Goal: Information Seeking & Learning: Learn about a topic

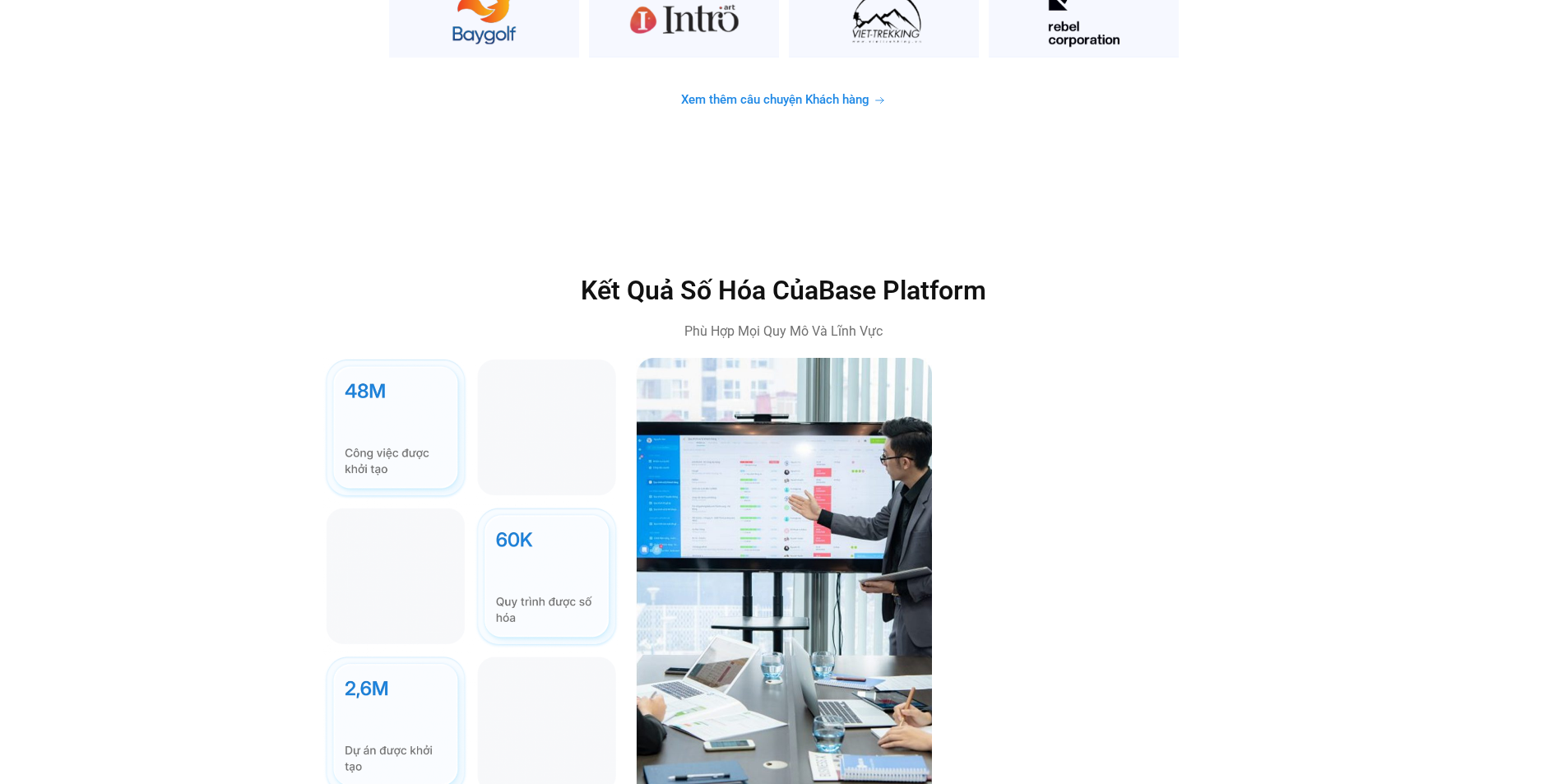
scroll to position [4522, 0]
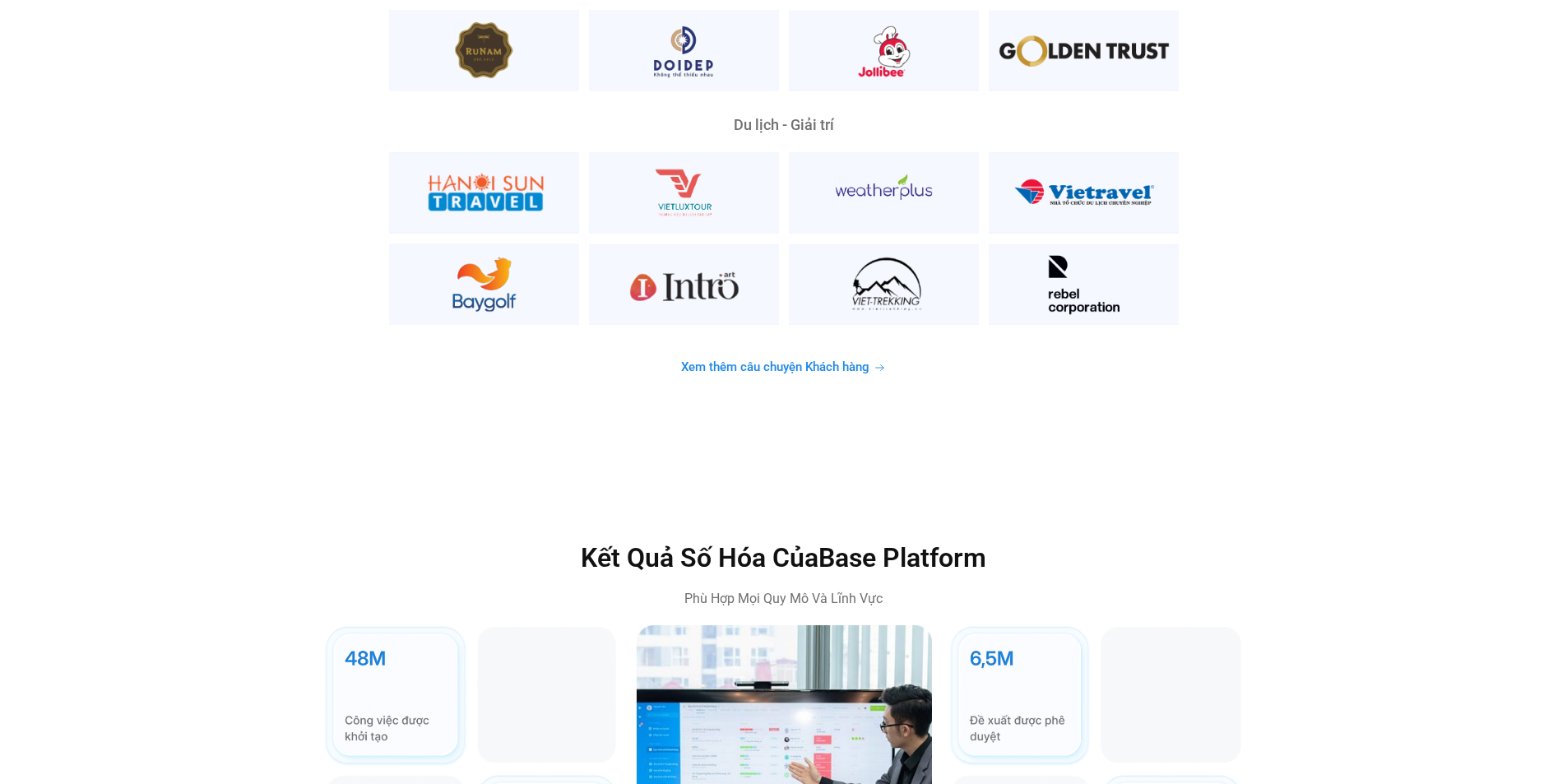
click at [774, 361] on span "Xem thêm câu chuyện Khách hàng" at bounding box center [775, 367] width 188 height 12
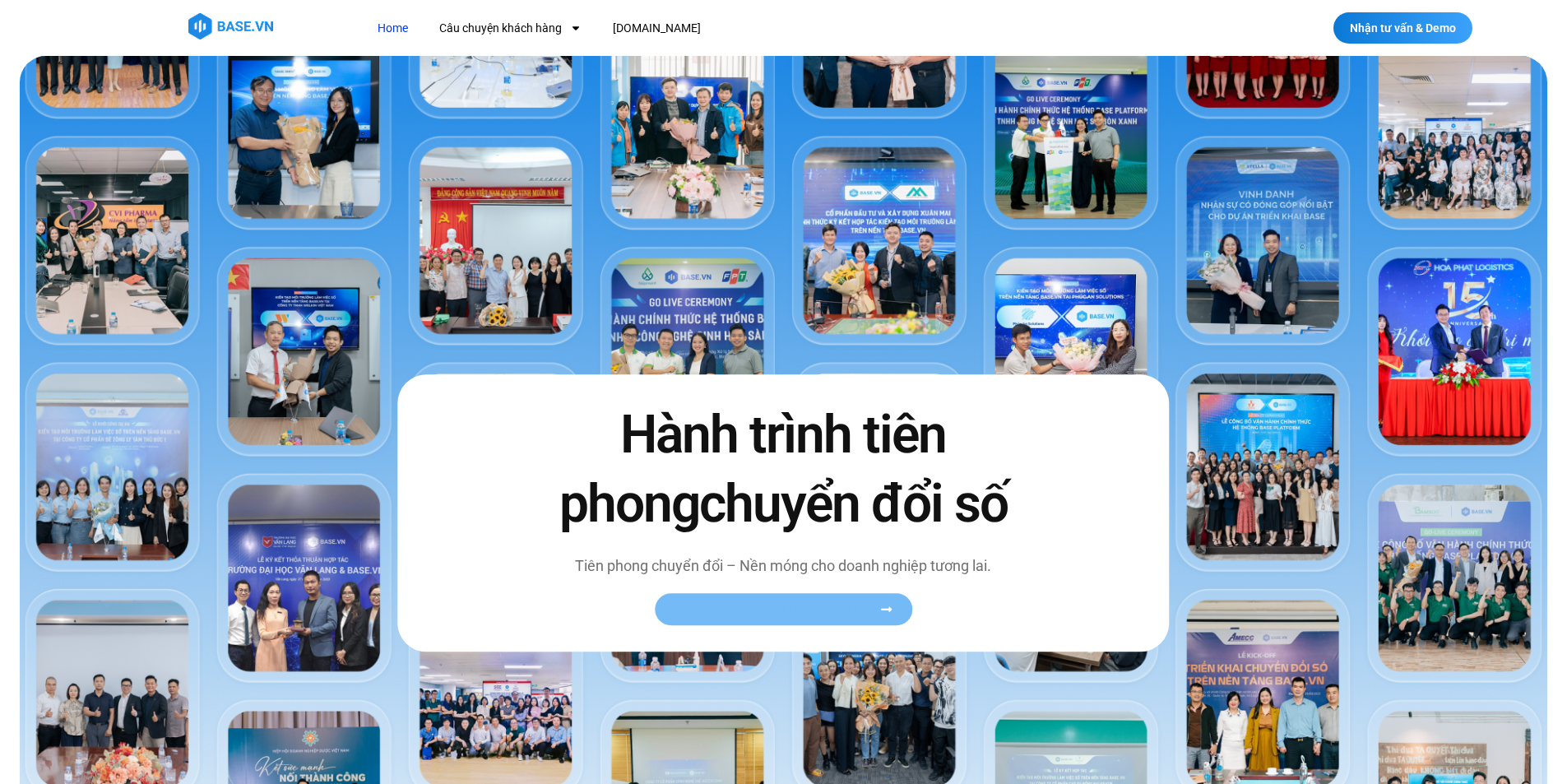
click at [760, 611] on span "Xem toàn bộ câu chuyện khách hàng" at bounding box center [775, 609] width 202 height 12
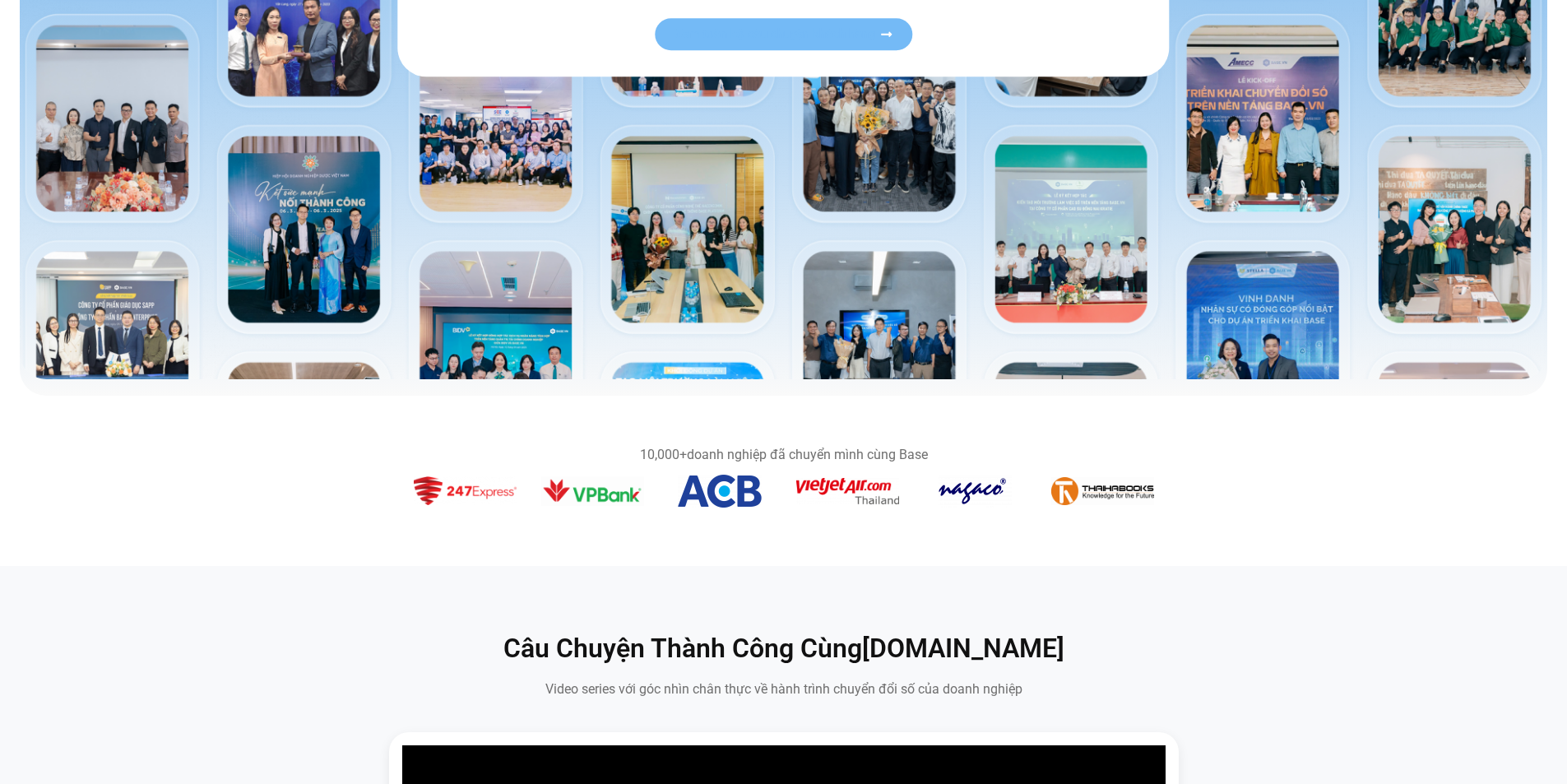
scroll to position [576, 0]
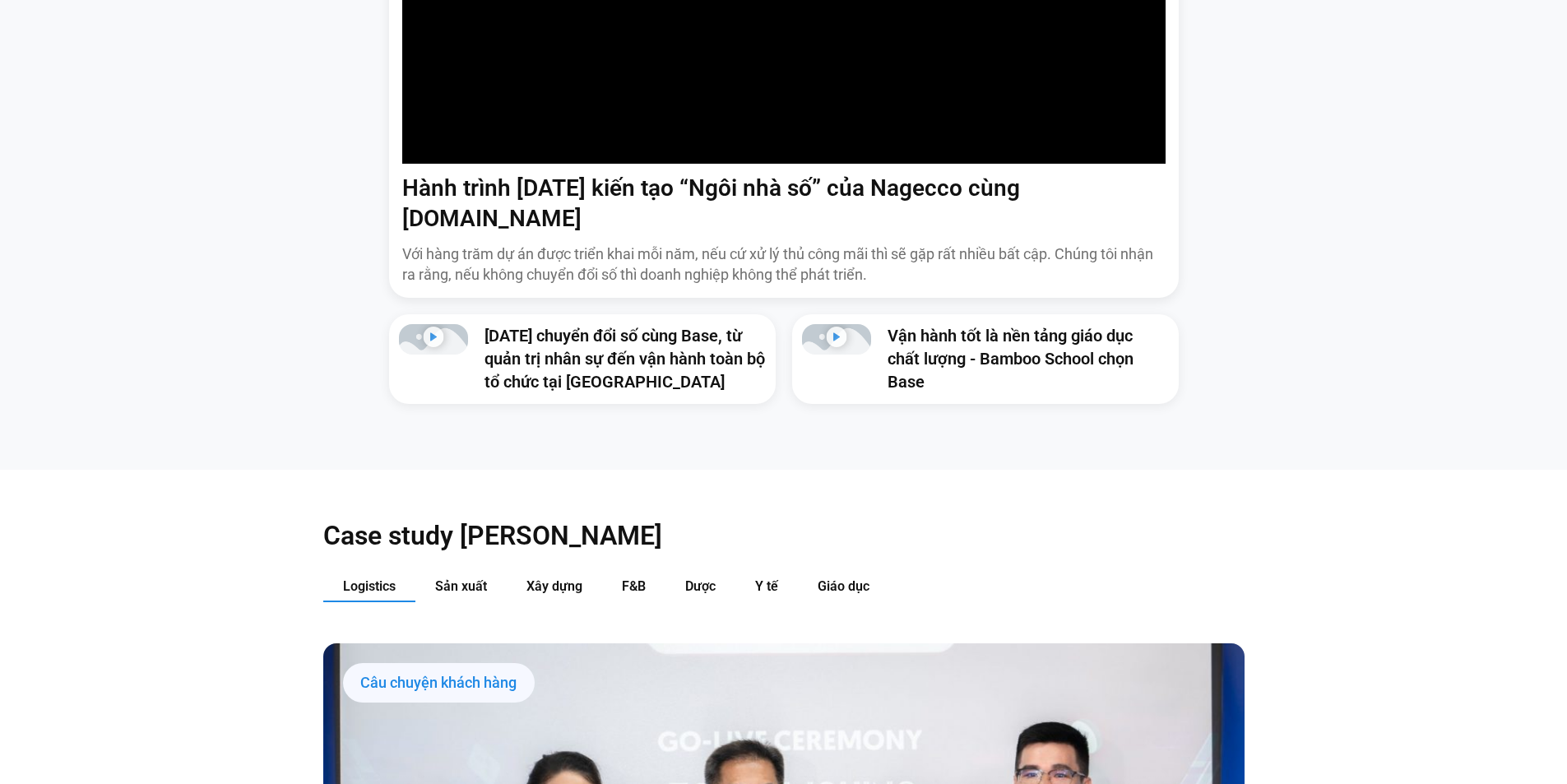
scroll to position [1645, 0]
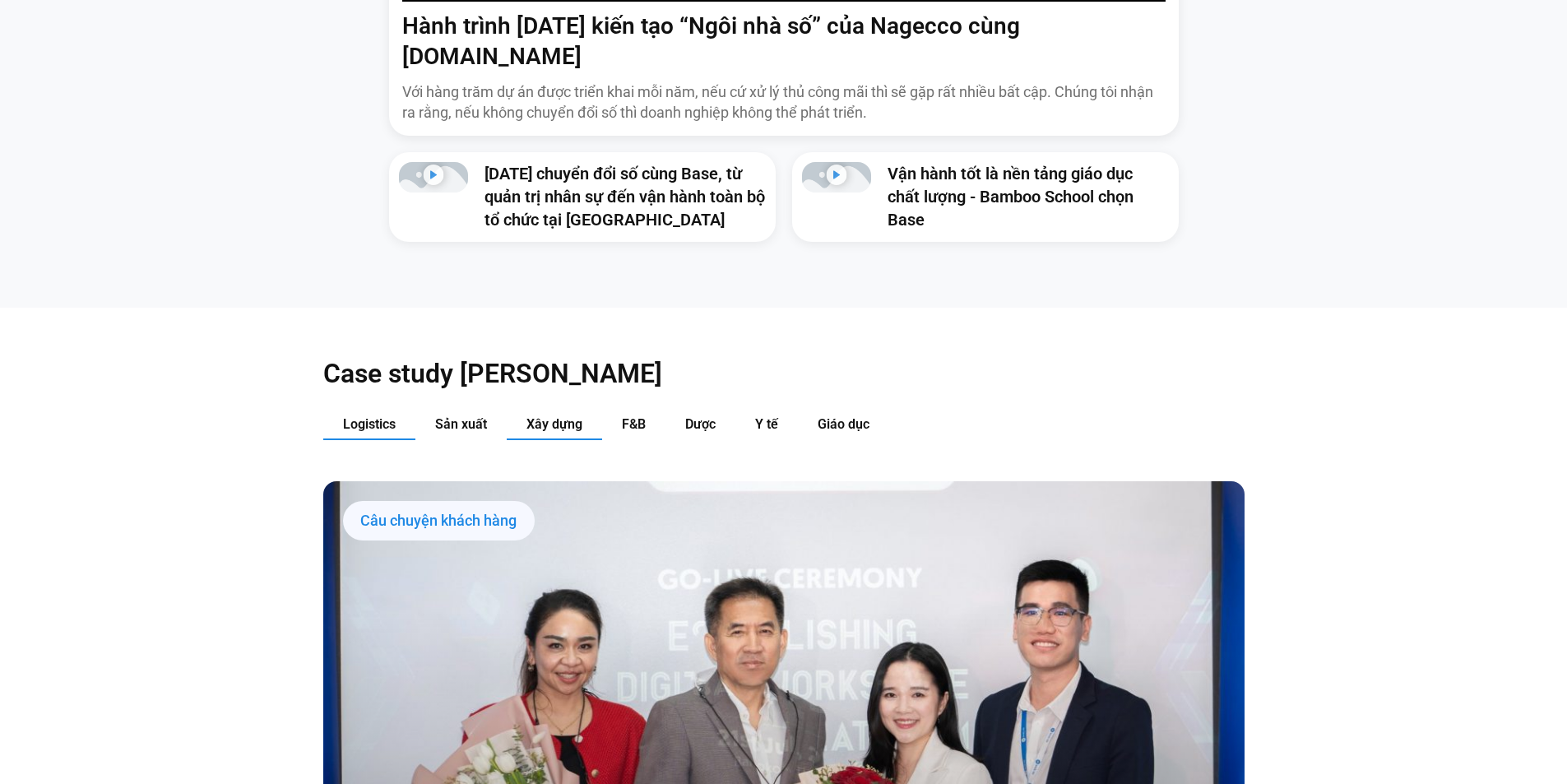
click at [539, 416] on span "Xây dựng" at bounding box center [555, 424] width 56 height 16
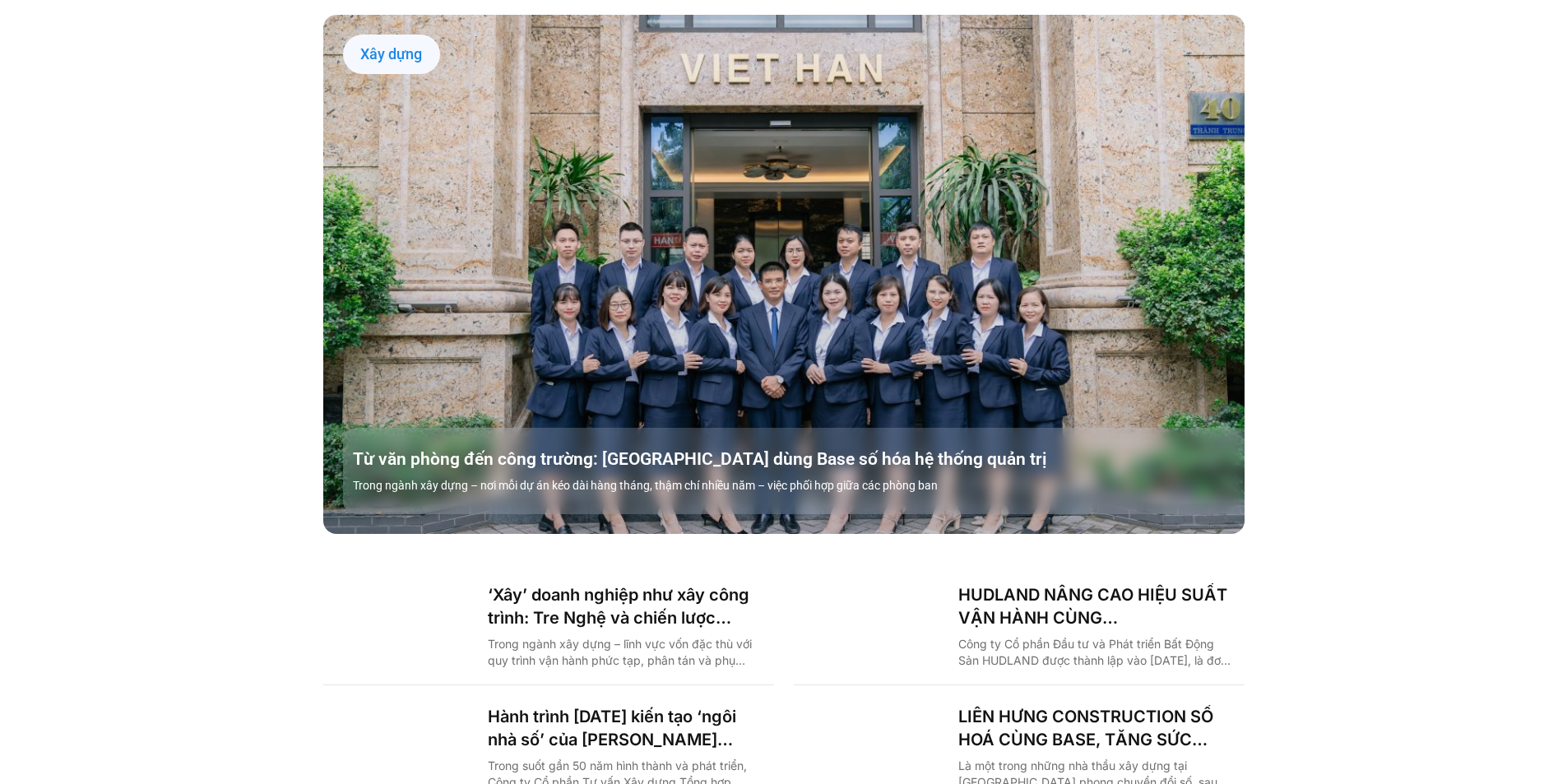
scroll to position [2385, 0]
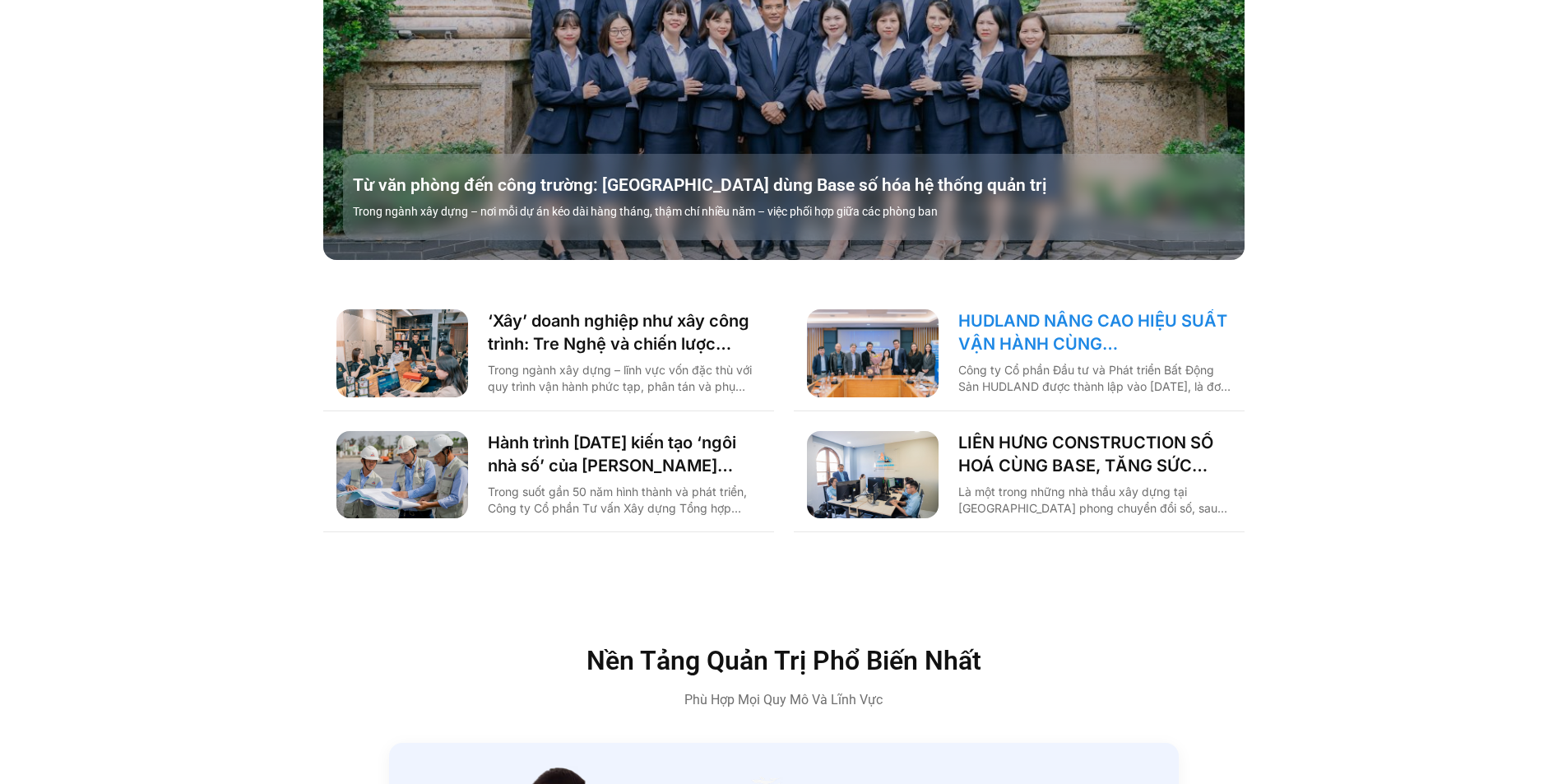
click at [1032, 309] on link "HUDLAND NÂNG CAO HIỆU SUẤT VẬN HÀNH CÙNG [DOMAIN_NAME]" at bounding box center [1095, 332] width 273 height 46
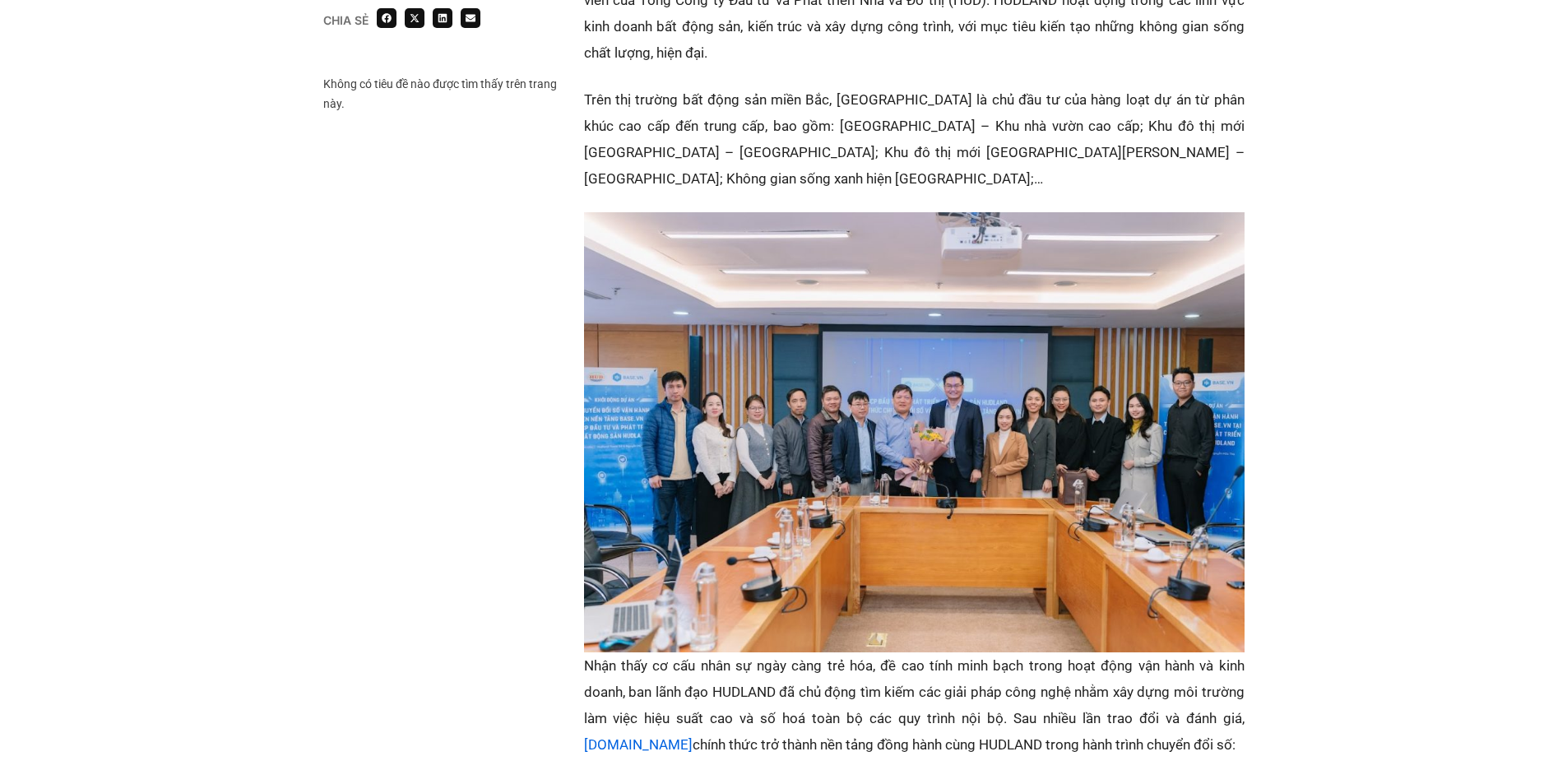
scroll to position [1233, 0]
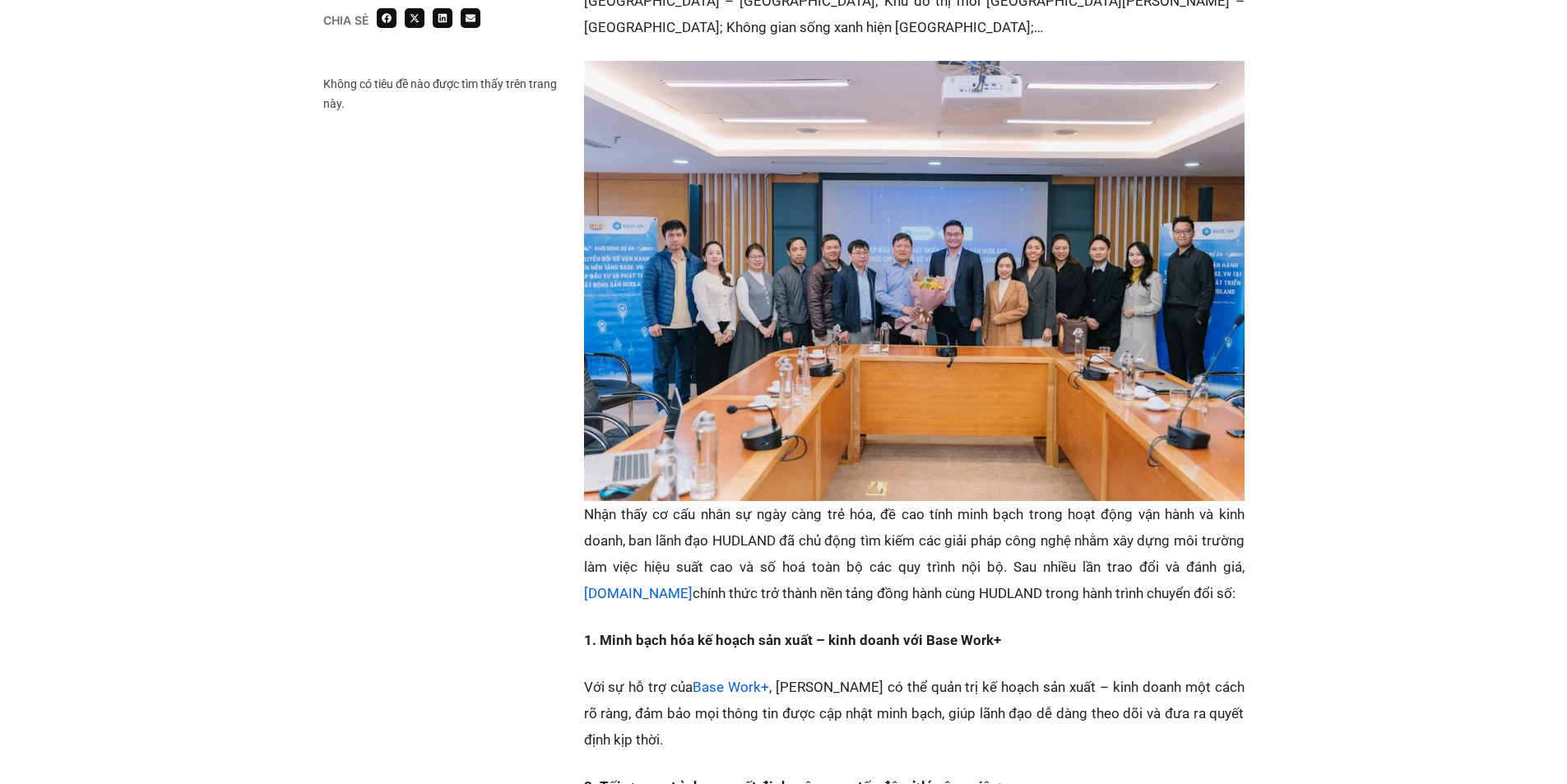
drag, startPoint x: 632, startPoint y: 512, endPoint x: 1172, endPoint y: 562, distance: 542.3
click at [1172, 562] on p "Nhận thấy cơ cấu nhân sự ngày càng trẻ hóa, đề cao tính minh bạch trong hoạt độ…" at bounding box center [914, 554] width 661 height 105
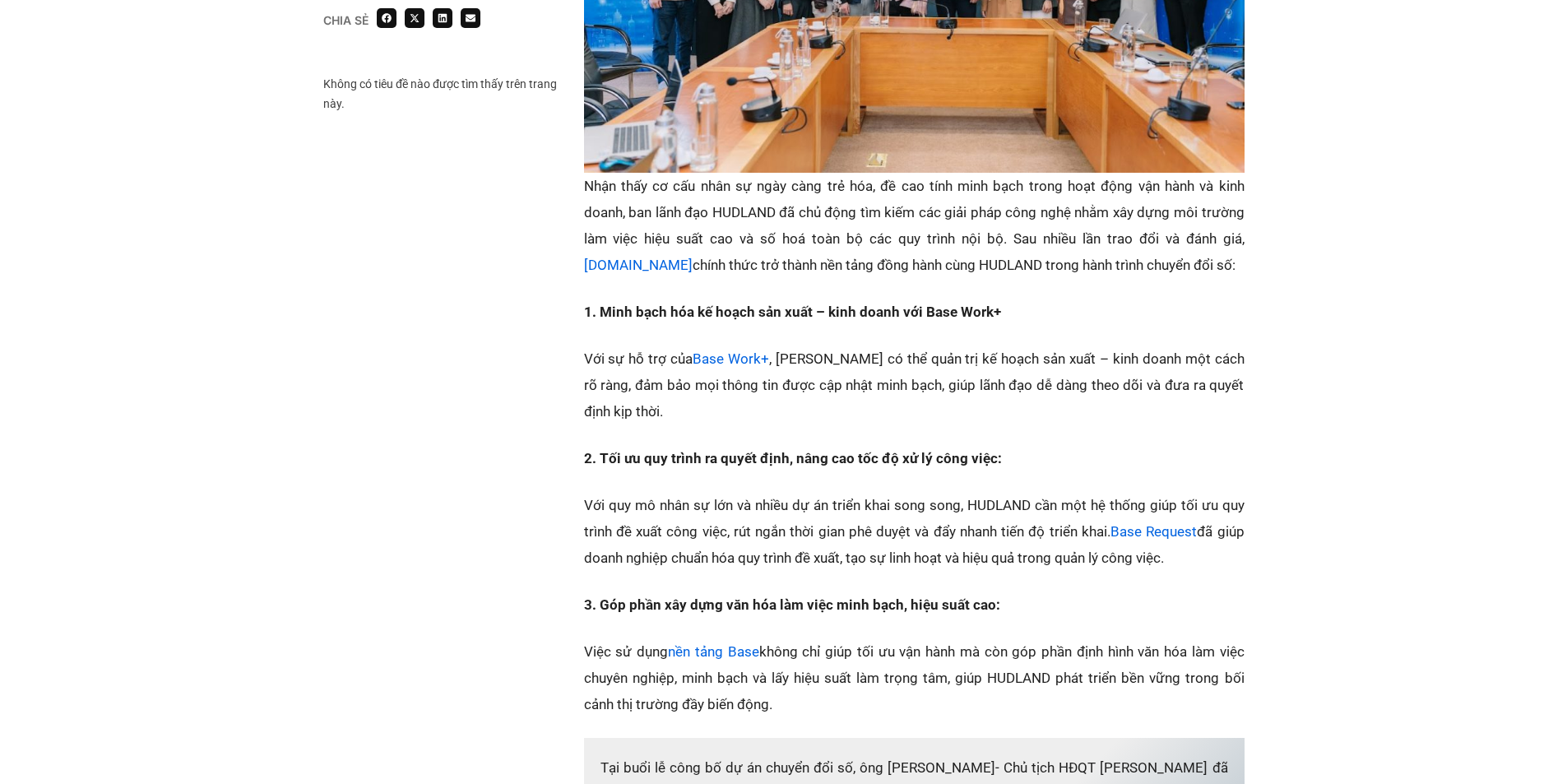
scroll to position [1562, 0]
click at [819, 504] on p "Với quy mô nhân sự lớn và nhiều dự án triển khai song song, HUDLAND cần một hệ …" at bounding box center [914, 531] width 661 height 79
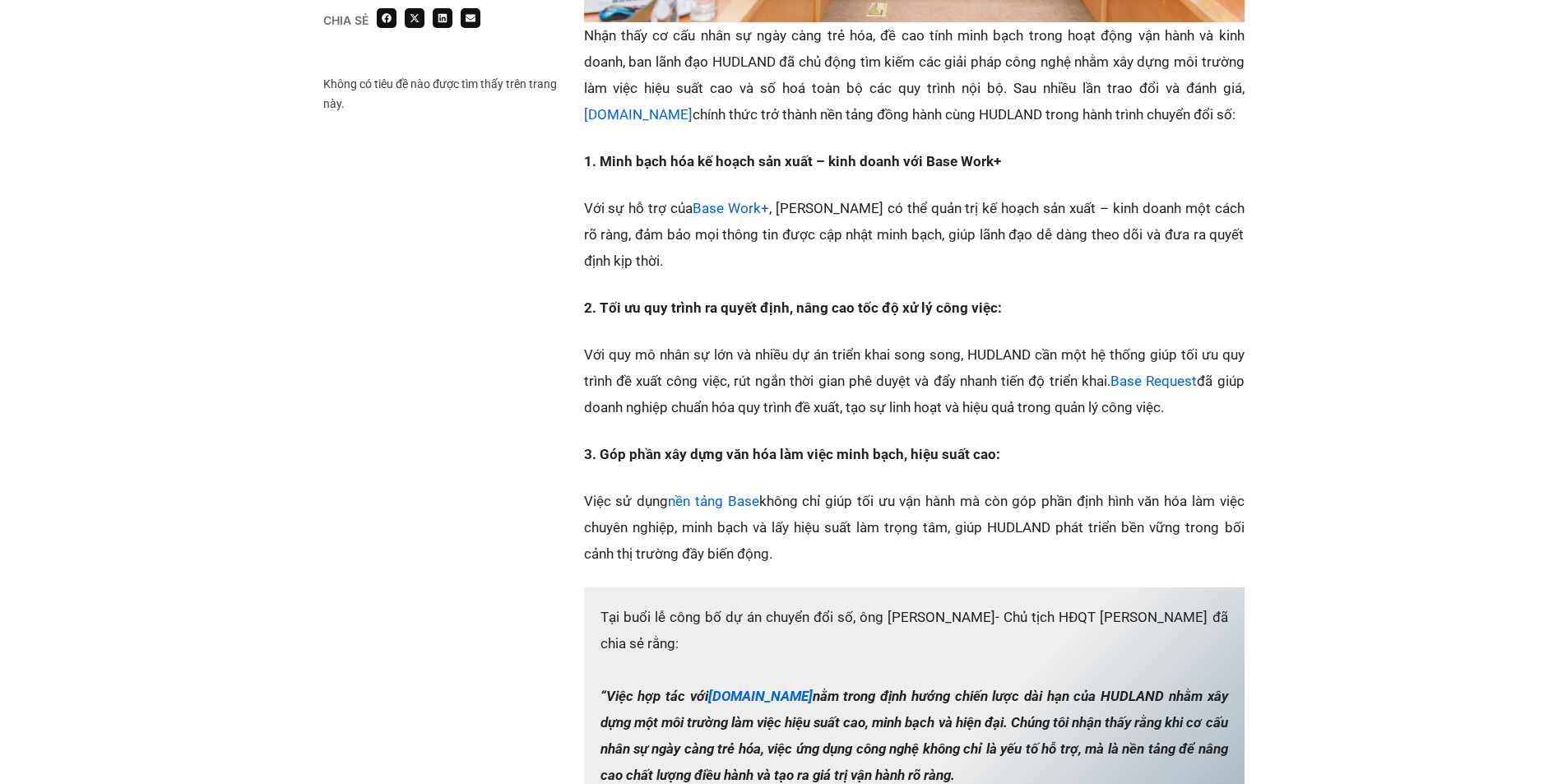
scroll to position [1727, 0]
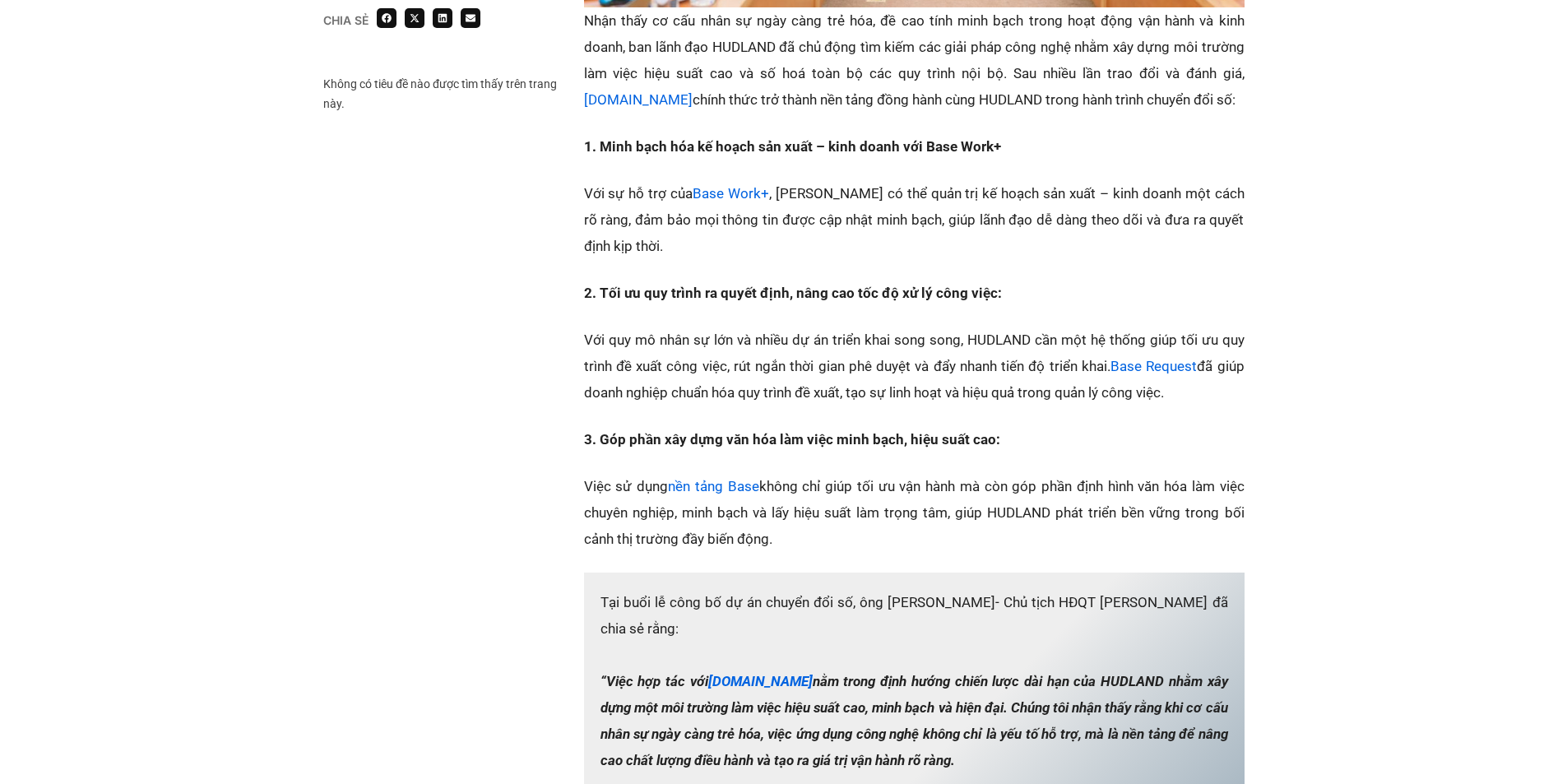
drag, startPoint x: 1177, startPoint y: 366, endPoint x: 581, endPoint y: 314, distance: 598.3
click at [581, 314] on div "Chia sẻ Không có tiêu đề nào được tìm thấy trên trang này. Chia sẻ" at bounding box center [784, 612] width 921 height 2594
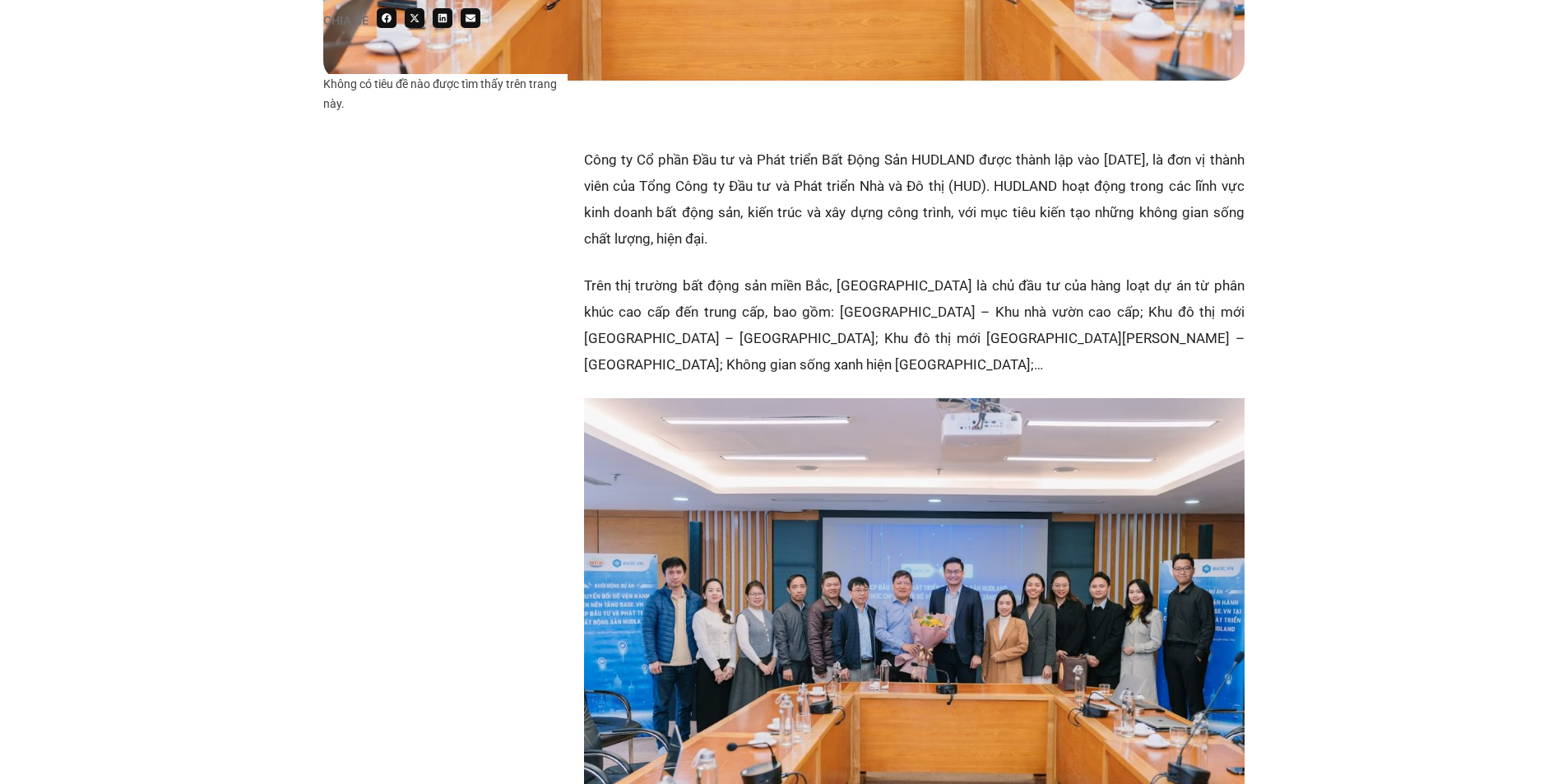
scroll to position [576, 0]
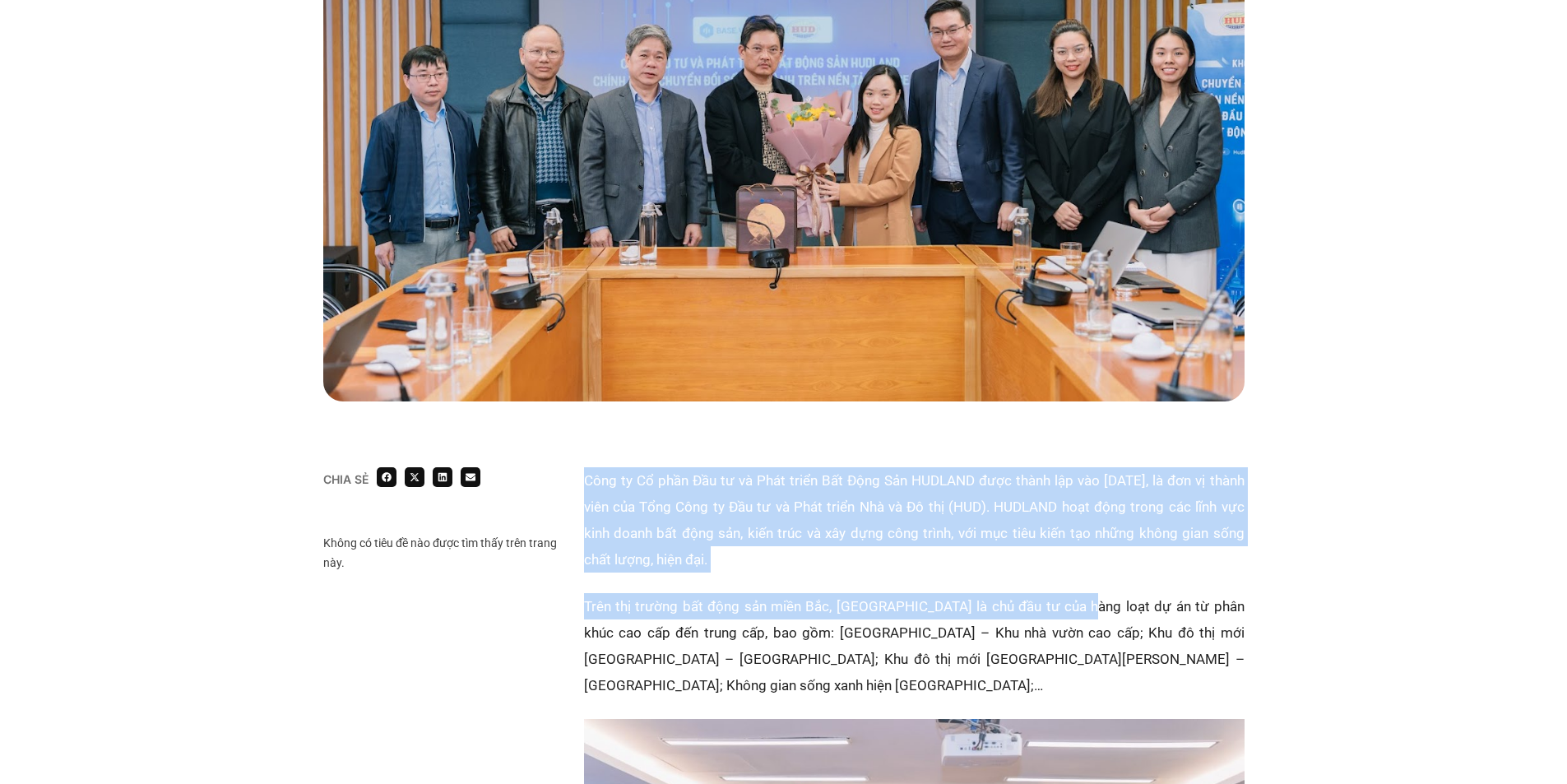
drag, startPoint x: 584, startPoint y: 476, endPoint x: 1075, endPoint y: 580, distance: 501.9
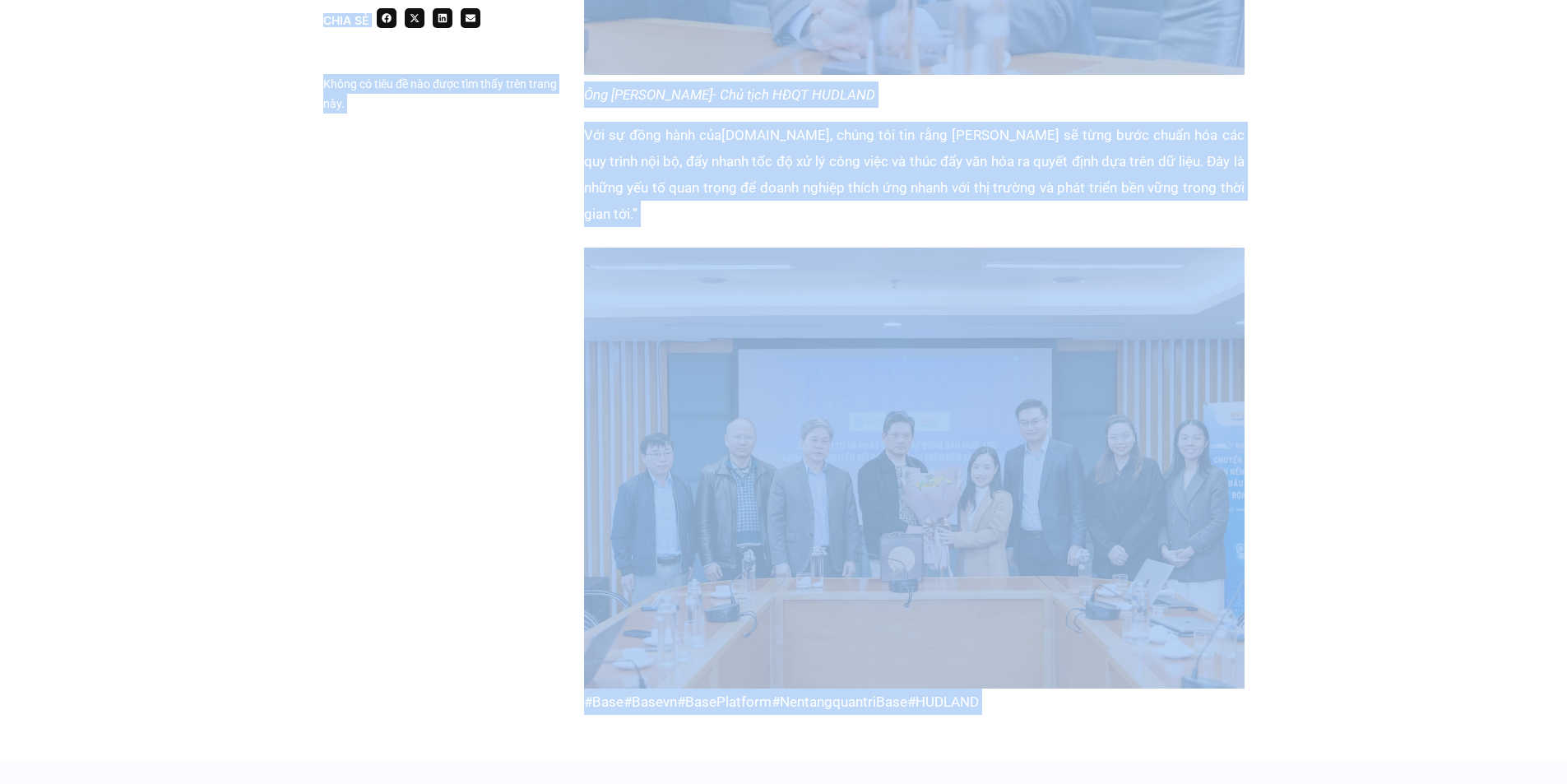
scroll to position [2903, 0]
drag, startPoint x: 439, startPoint y: 174, endPoint x: 939, endPoint y: 389, distance: 544.3
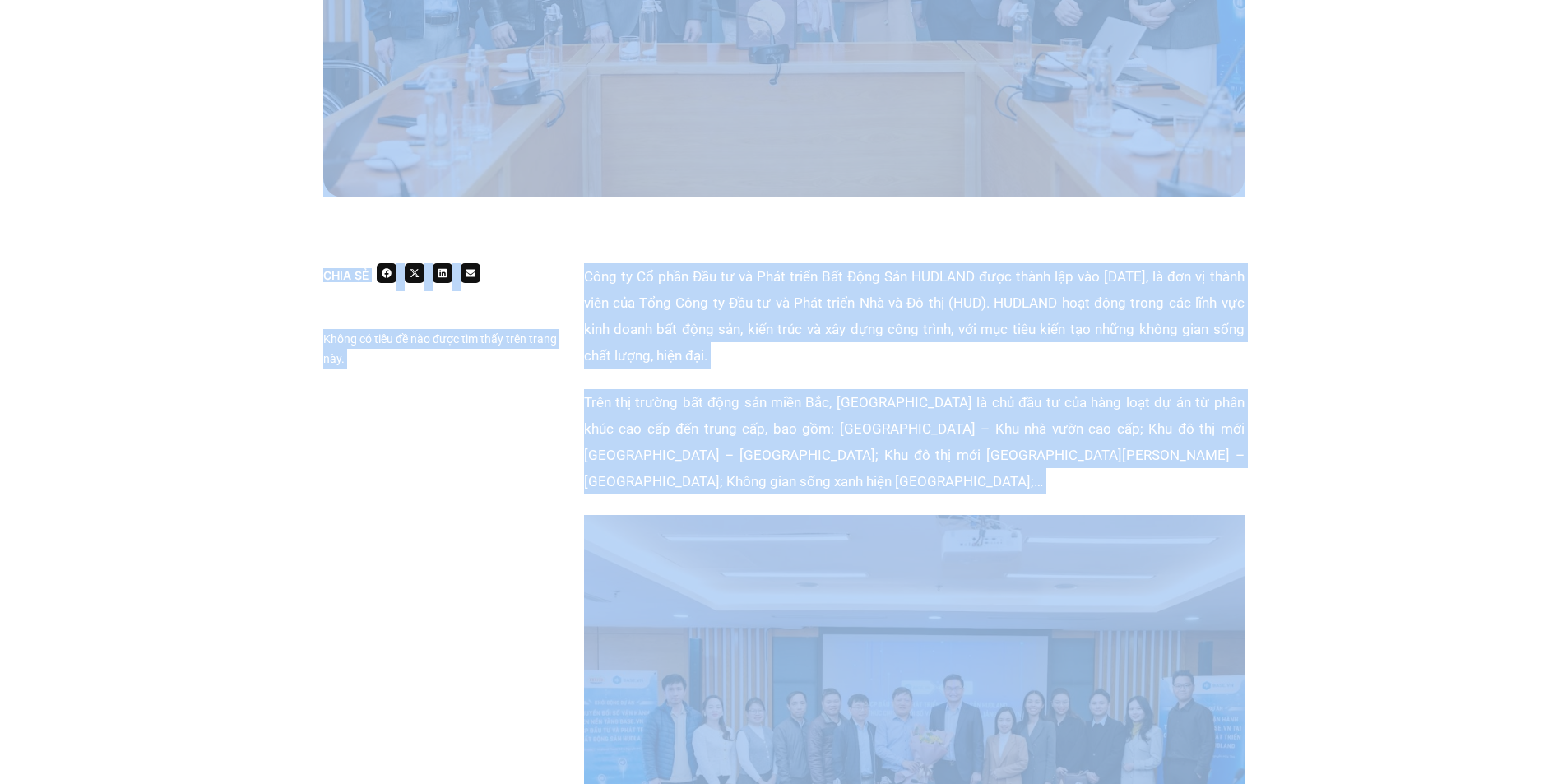
scroll to position [601, 0]
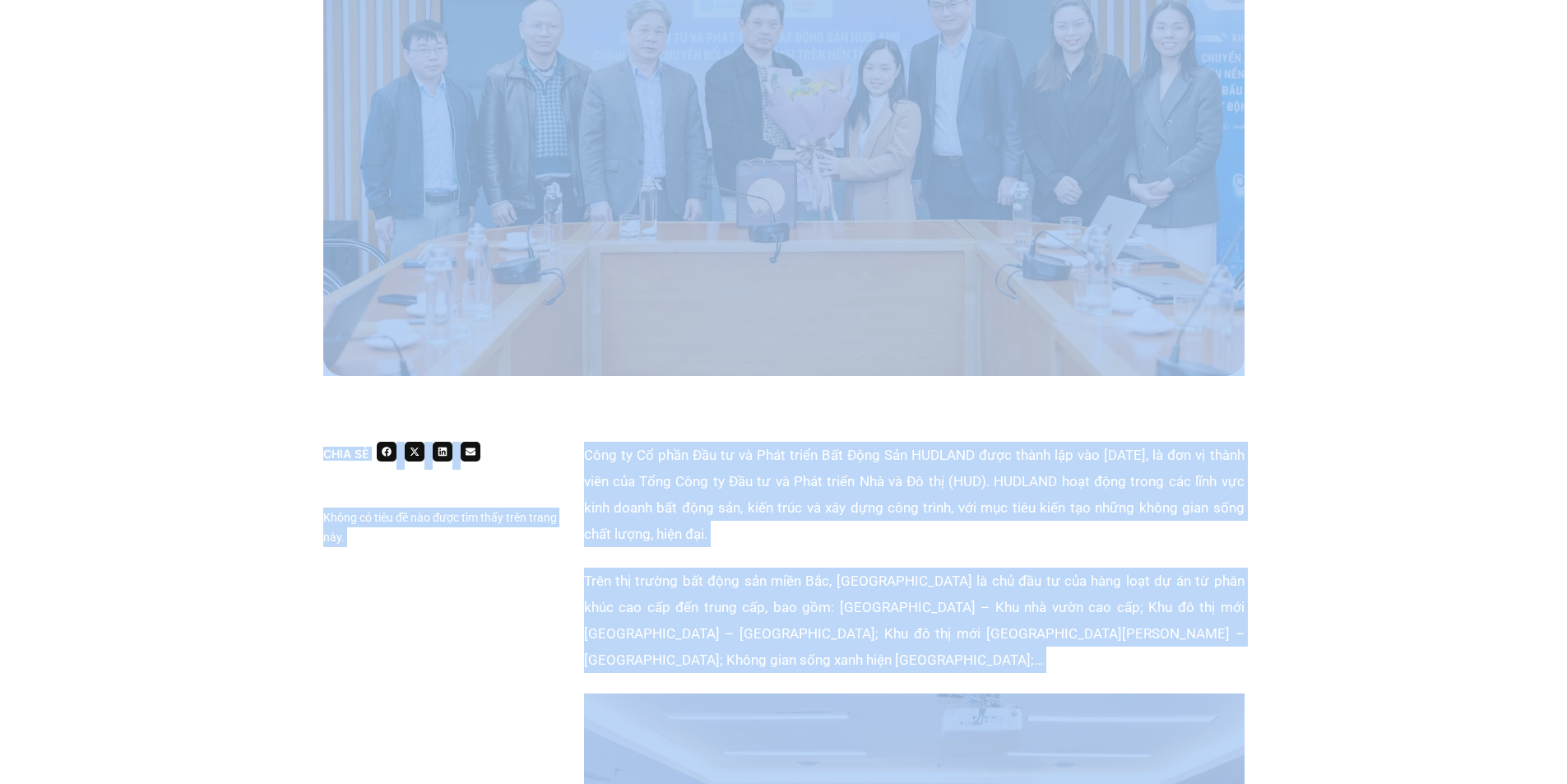
click at [719, 526] on p "Công ty Cổ phần Đầu tư và Phát triển Bất Động Sản HUDLAND được thành lập vào nă…" at bounding box center [914, 494] width 661 height 105
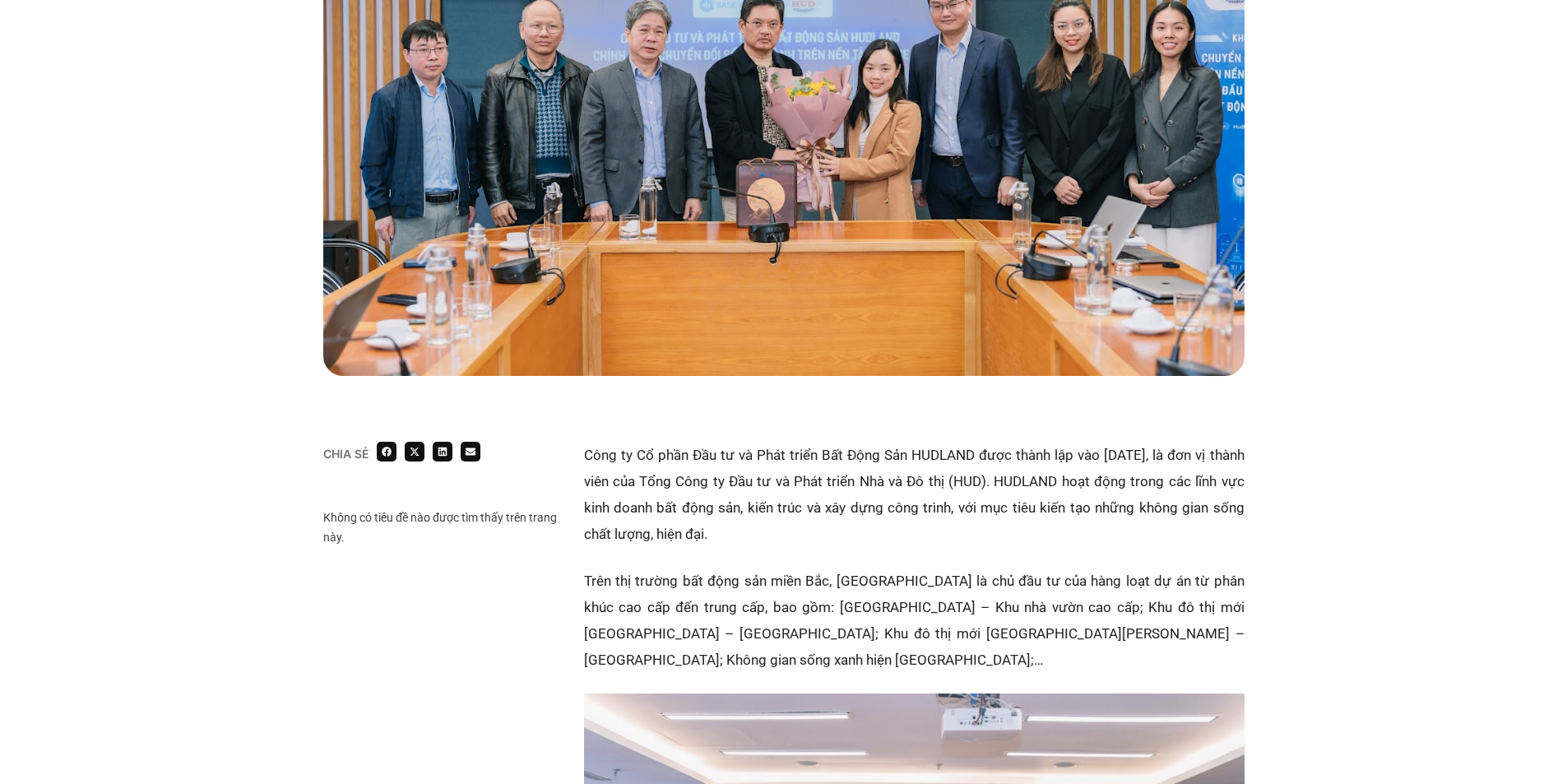
click at [443, 452] on icon "Share on linkedin" at bounding box center [443, 452] width 10 height 10
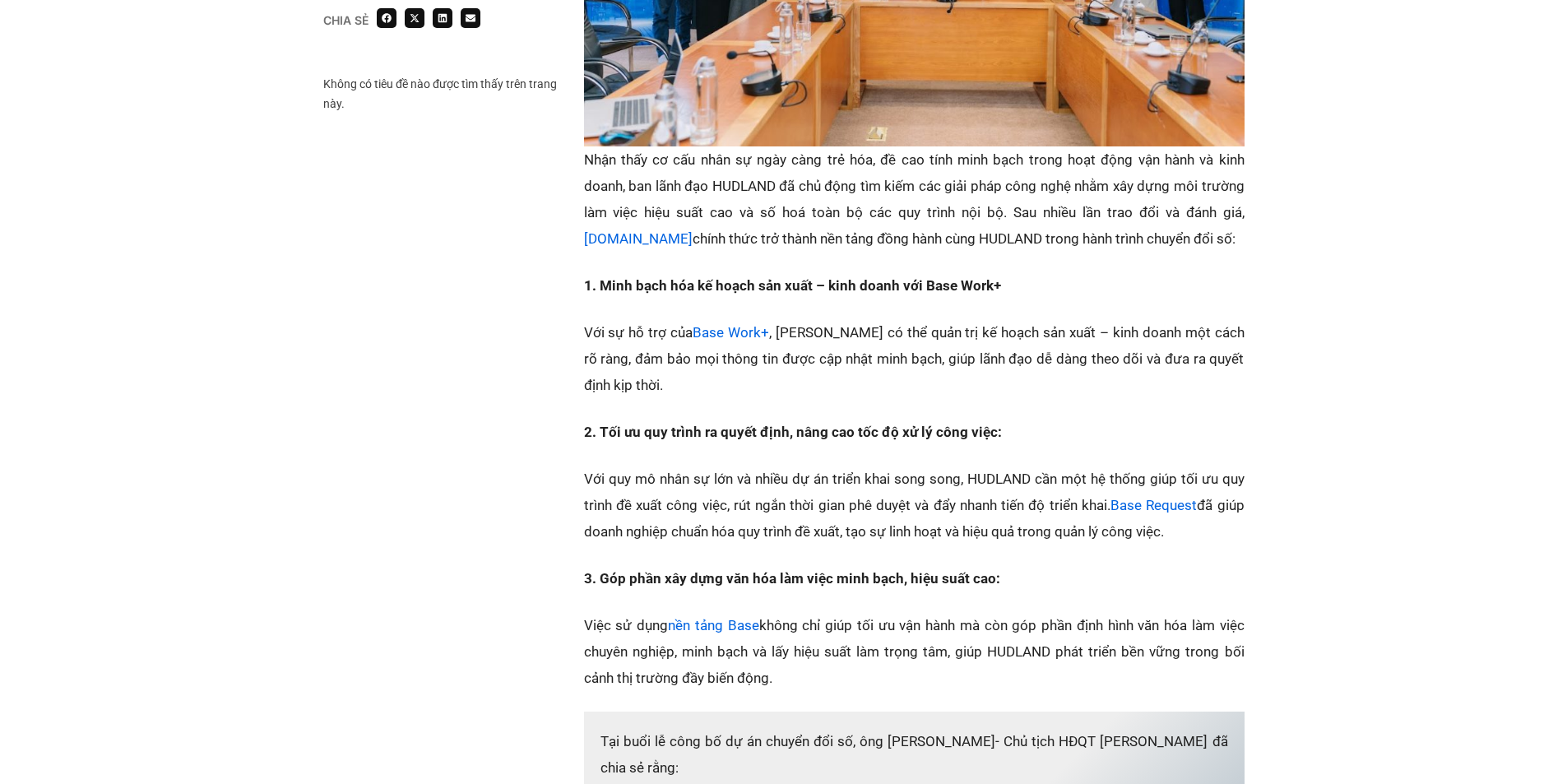
scroll to position [1917, 0]
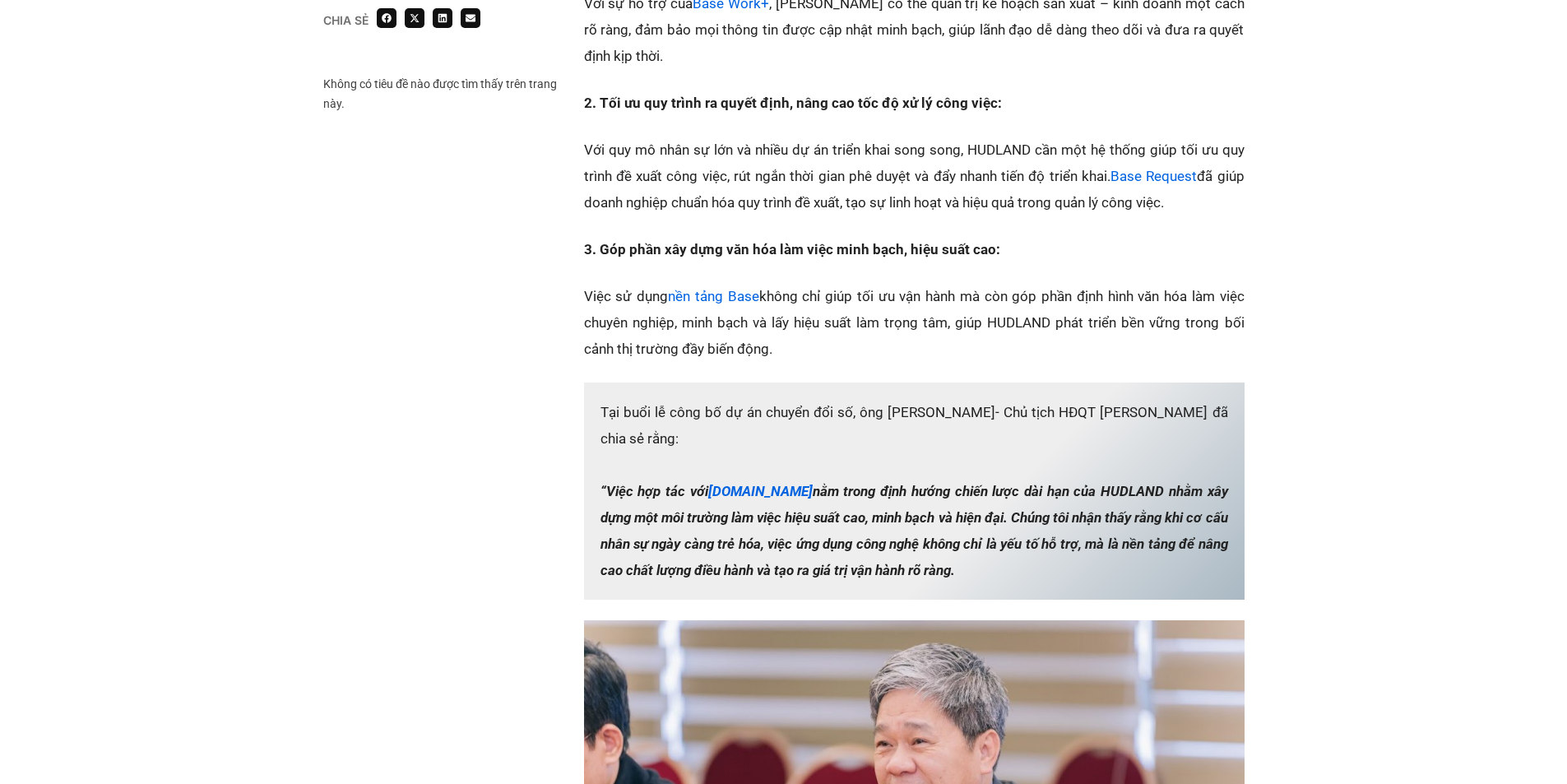
click at [881, 283] on p "Việc sử dụng nền tảng Base không chỉ giúp tối ưu vận hành mà còn góp phần định …" at bounding box center [914, 322] width 661 height 79
drag, startPoint x: 584, startPoint y: 268, endPoint x: 890, endPoint y: 322, distance: 310.7
click at [890, 322] on p "Việc sử dụng nền tảng Base không chỉ giúp tối ưu vận hành mà còn góp phần định …" at bounding box center [914, 322] width 661 height 79
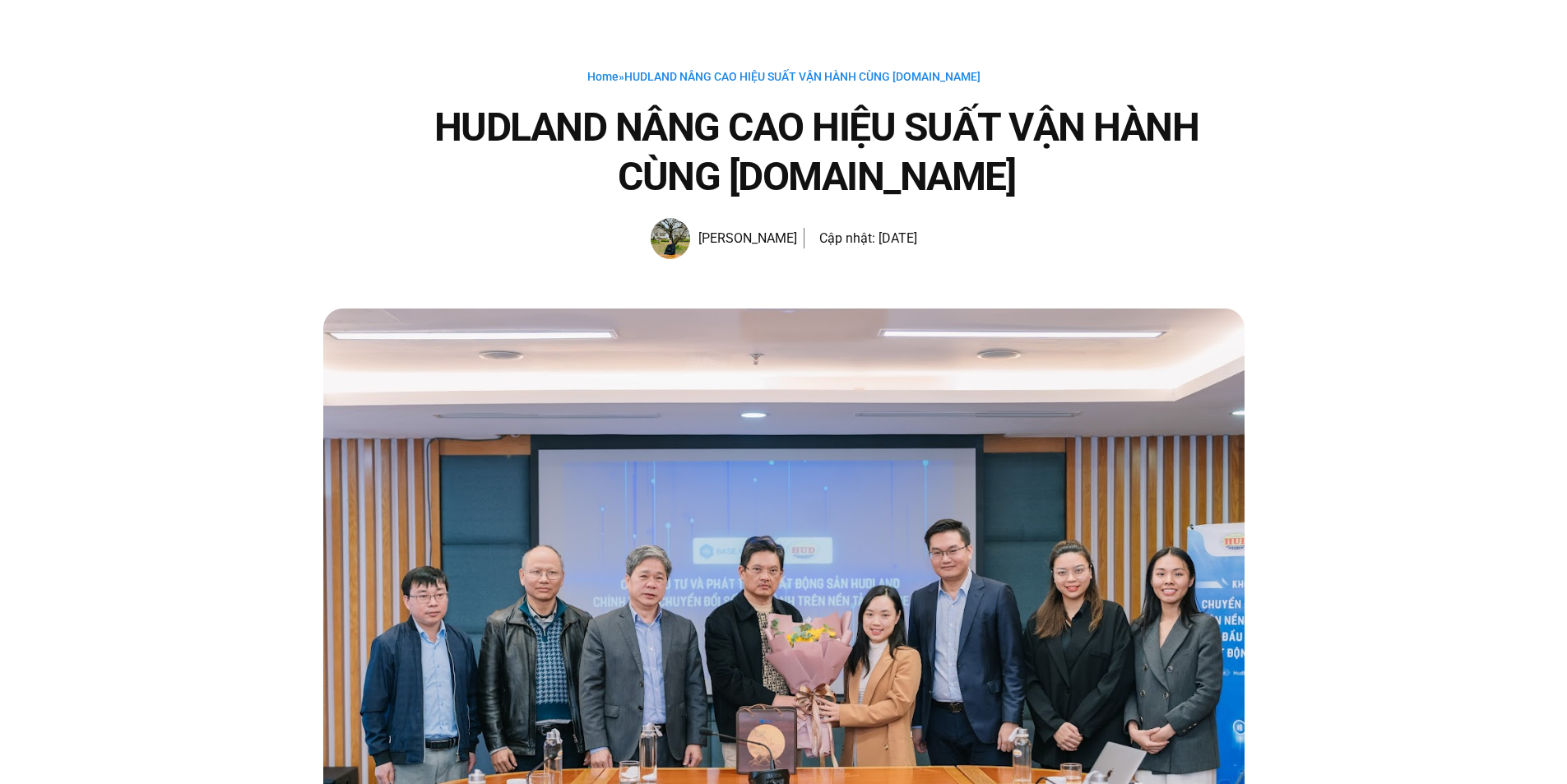
scroll to position [0, 0]
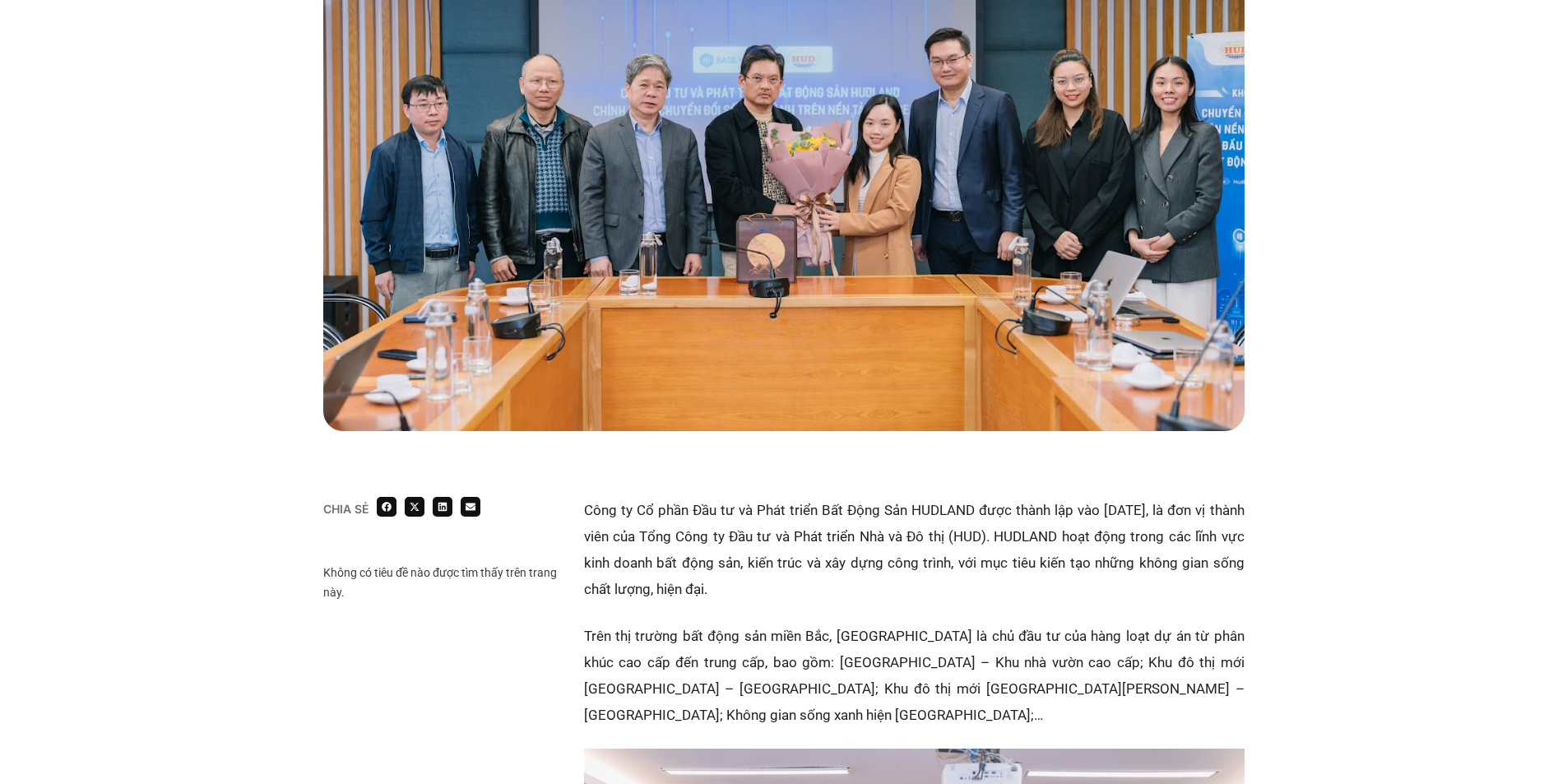
scroll to position [576, 0]
